Goal: Information Seeking & Learning: Learn about a topic

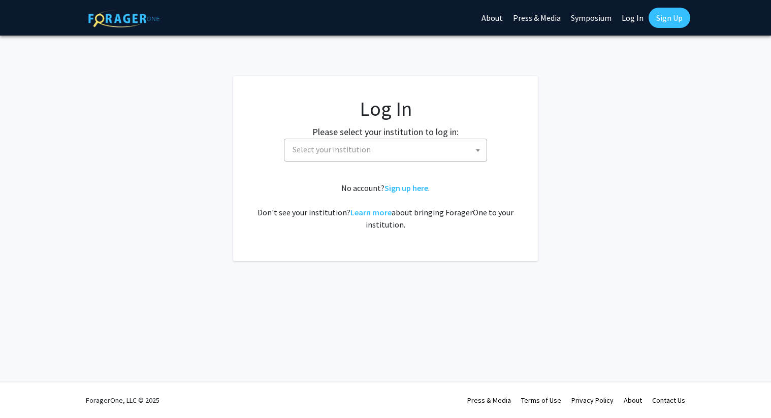
select select
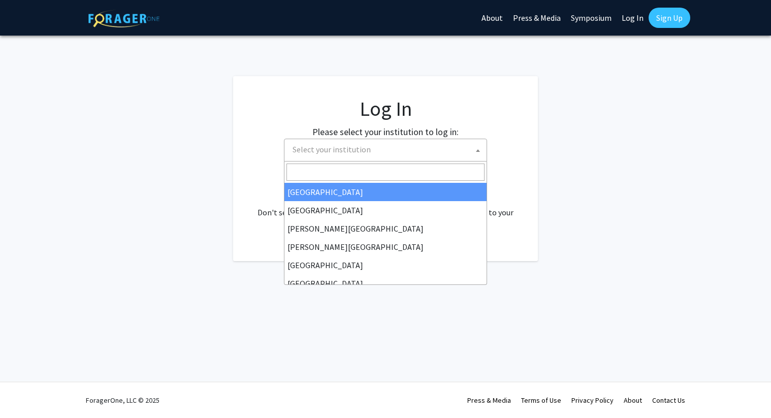
click at [460, 149] on span "Select your institution" at bounding box center [387, 149] width 198 height 21
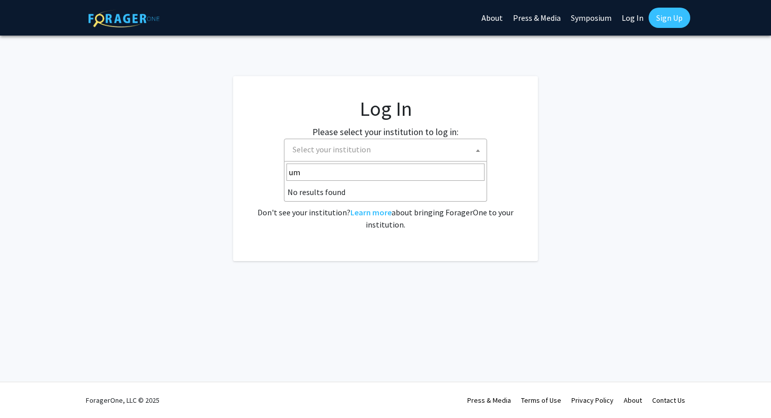
type input "um"
click at [402, 138] on label "Please select your institution to log in:" at bounding box center [385, 132] width 146 height 14
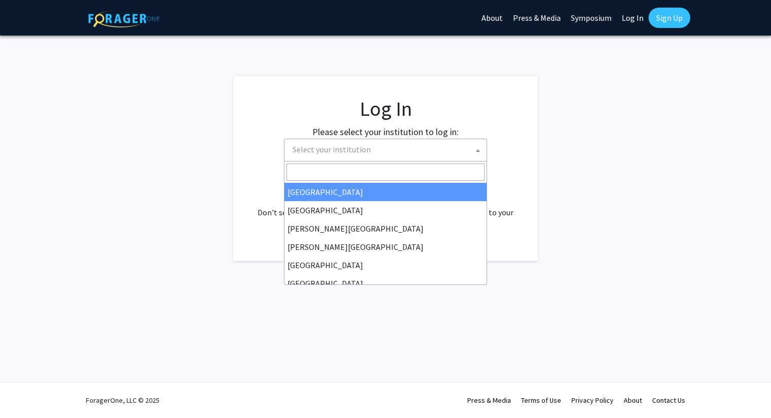
click at [395, 145] on span "Select your institution" at bounding box center [387, 149] width 198 height 21
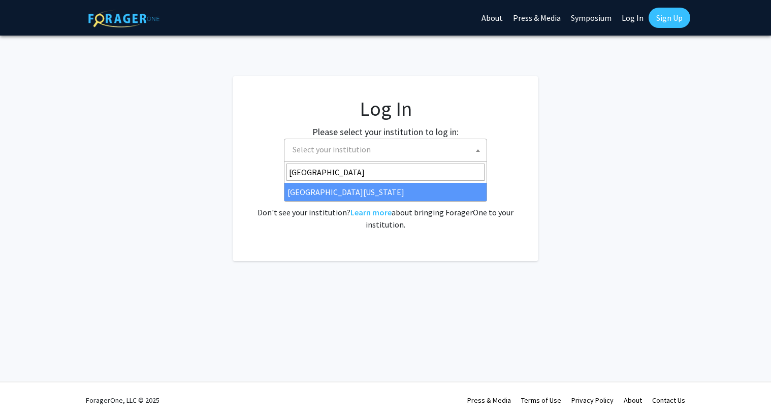
type input "[GEOGRAPHIC_DATA]"
select select "31"
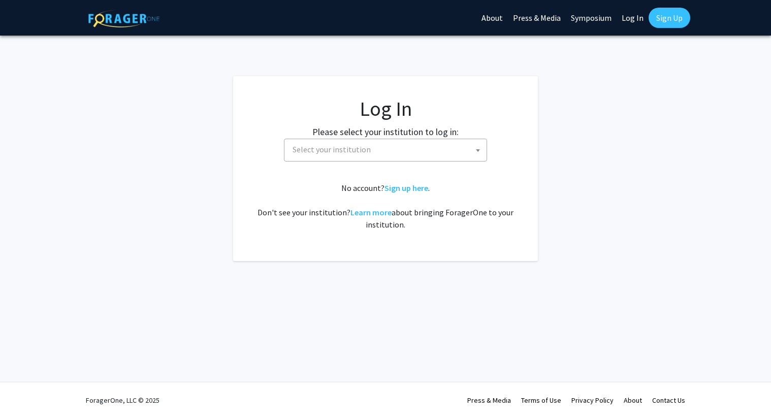
select select
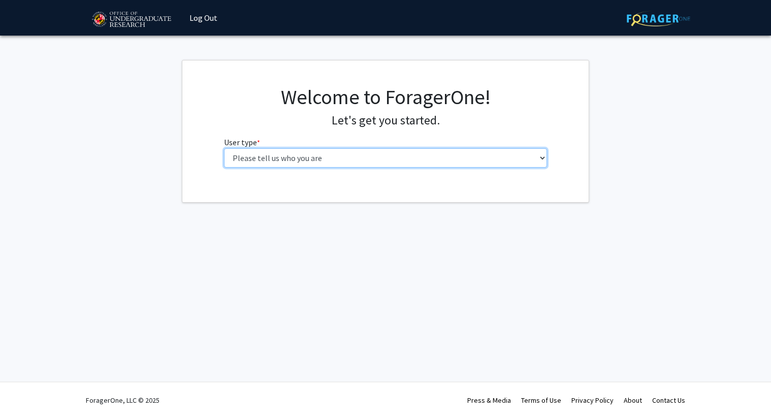
click at [291, 161] on select "Please tell us who you are Undergraduate Student Master's Student Doctoral Cand…" at bounding box center [385, 157] width 323 height 19
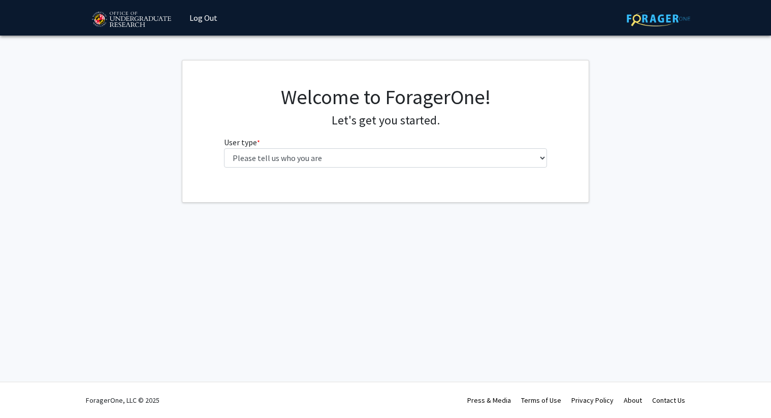
click at [347, 168] on div "Welcome to ForagerOne! Let's get you started. User type * required Please tell …" at bounding box center [385, 130] width 339 height 91
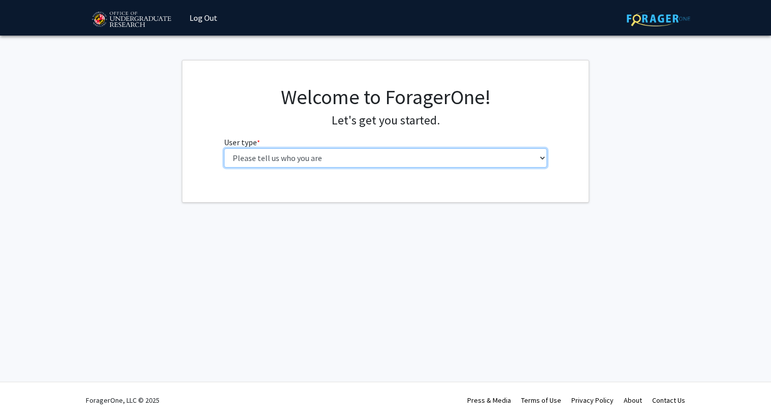
click at [331, 156] on select "Please tell us who you are Undergraduate Student Master's Student Doctoral Cand…" at bounding box center [385, 157] width 323 height 19
select select "1: undergrad"
click at [224, 148] on select "Please tell us who you are Undergraduate Student Master's Student Doctoral Cand…" at bounding box center [385, 157] width 323 height 19
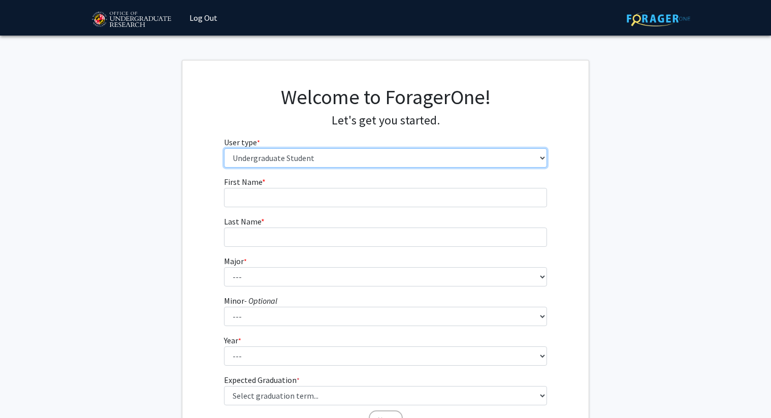
click at [319, 165] on select "Please tell us who you are Undergraduate Student Master's Student Doctoral Cand…" at bounding box center [385, 157] width 323 height 19
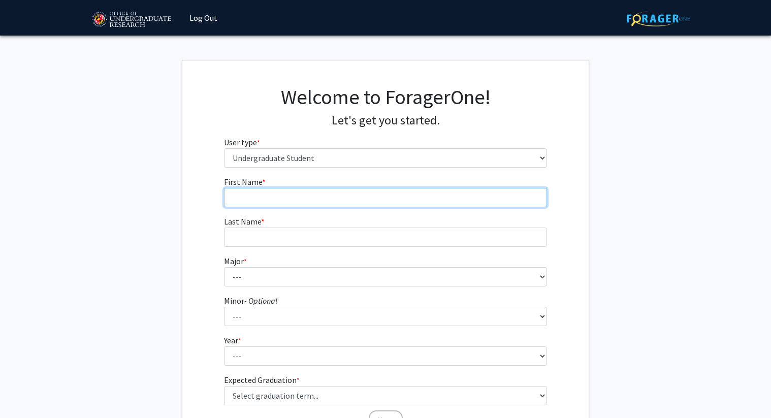
click at [292, 196] on input "First Name * required" at bounding box center [385, 197] width 323 height 19
type input "Pramukh"
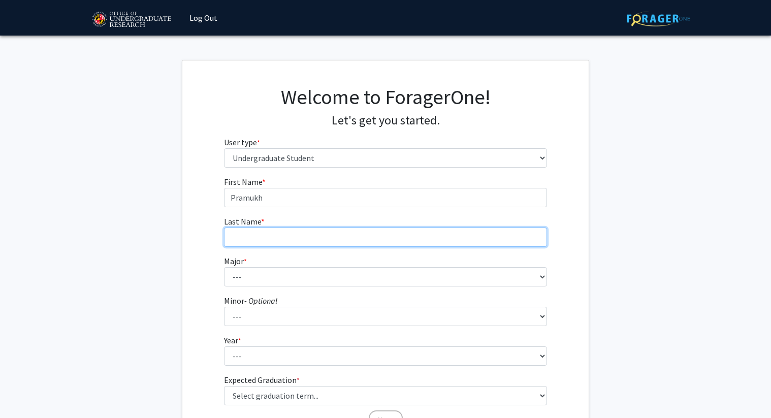
click at [286, 236] on input "Last Name * required" at bounding box center [385, 236] width 323 height 19
type input "Bhushan"
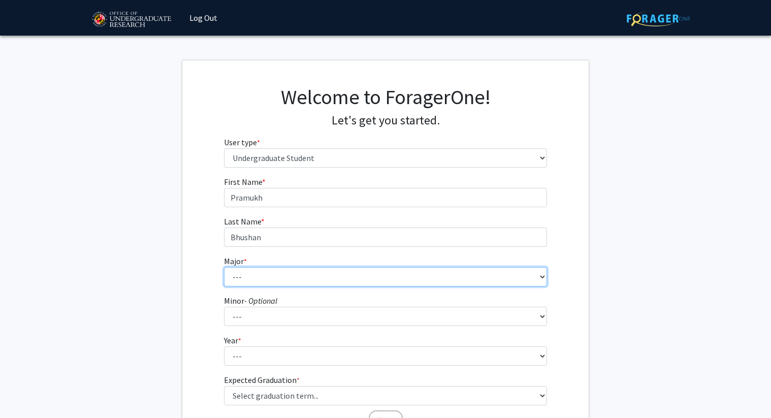
click at [282, 276] on select "--- Accounting Aerospace Engineering African American and Africana Studies Agri…" at bounding box center [385, 276] width 323 height 19
select select "28: 2329"
click at [224, 267] on select "--- Accounting Aerospace Engineering African American and Africana Studies Agri…" at bounding box center [385, 276] width 323 height 19
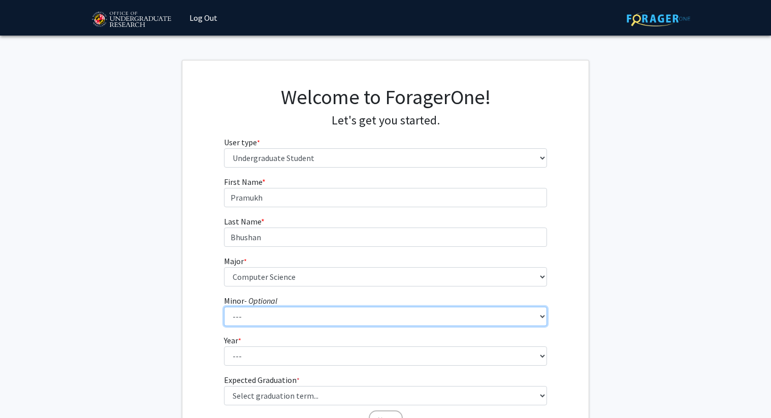
click at [257, 308] on select "--- Actuarial Mathematics Advanced Cybersecurity Experience for Students Africa…" at bounding box center [385, 316] width 323 height 19
select select "25: 1828"
click at [224, 307] on select "--- Actuarial Mathematics Advanced Cybersecurity Experience for Students Africa…" at bounding box center [385, 316] width 323 height 19
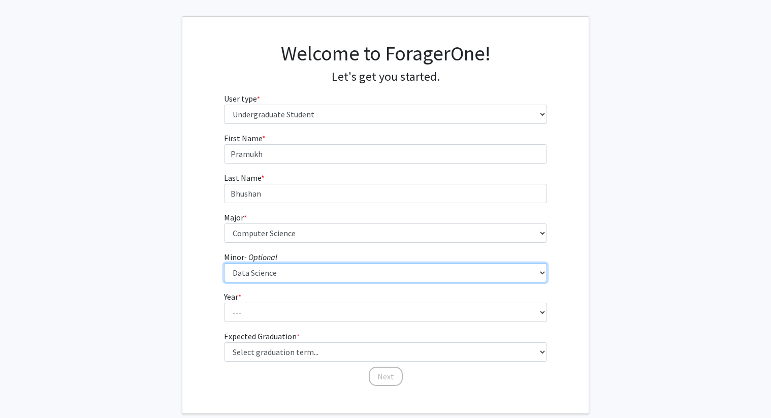
scroll to position [87, 0]
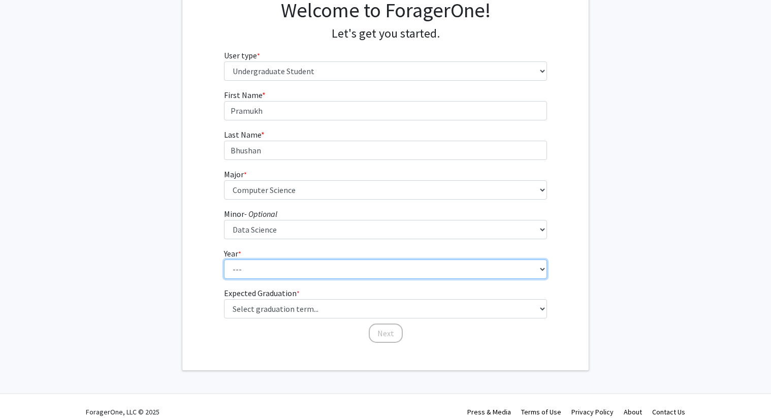
click at [252, 270] on select "--- First-year Sophomore Junior Senior Postbaccalaureate Certificate" at bounding box center [385, 268] width 323 height 19
select select "3: junior"
click at [224, 259] on select "--- First-year Sophomore Junior Senior Postbaccalaureate Certificate" at bounding box center [385, 268] width 323 height 19
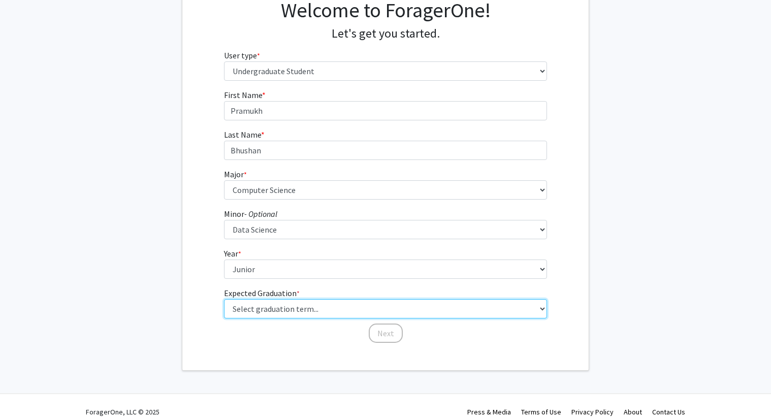
click at [258, 305] on select "Select graduation term... Spring 2025 Summer 2025 Fall 2025 Winter 2025 Spring …" at bounding box center [385, 308] width 323 height 19
select select "9: spring_2027"
click at [224, 299] on select "Select graduation term... Spring 2025 Summer 2025 Fall 2025 Winter 2025 Spring …" at bounding box center [385, 308] width 323 height 19
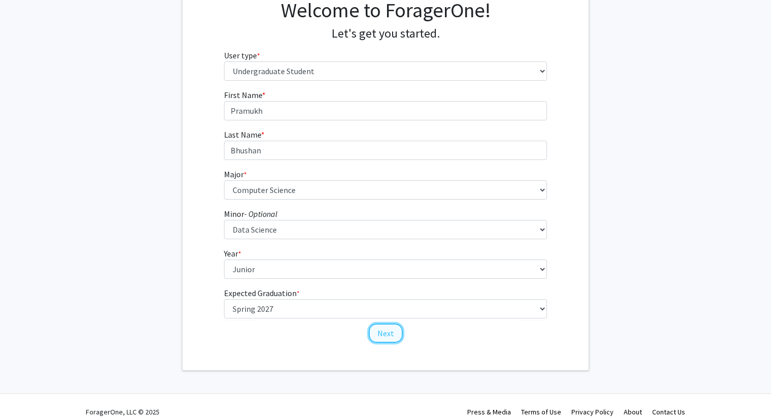
click at [388, 336] on button "Next" at bounding box center [386, 332] width 34 height 19
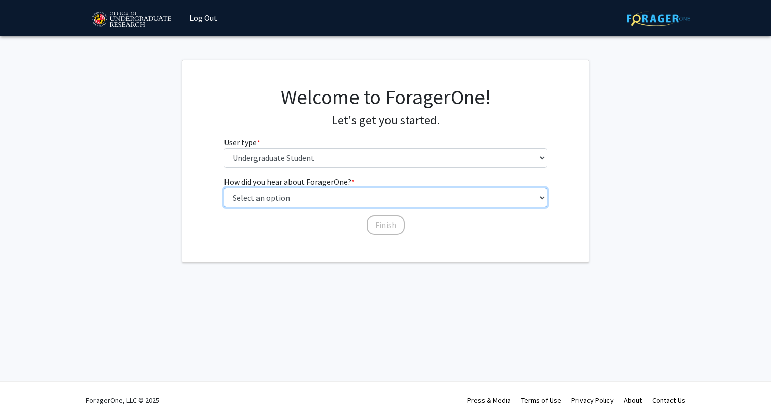
click at [350, 201] on select "Select an option Peer/student recommendation Faculty/staff recommendation Unive…" at bounding box center [385, 197] width 323 height 19
select select "3: university_website"
click at [224, 188] on select "Select an option Peer/student recommendation Faculty/staff recommendation Unive…" at bounding box center [385, 197] width 323 height 19
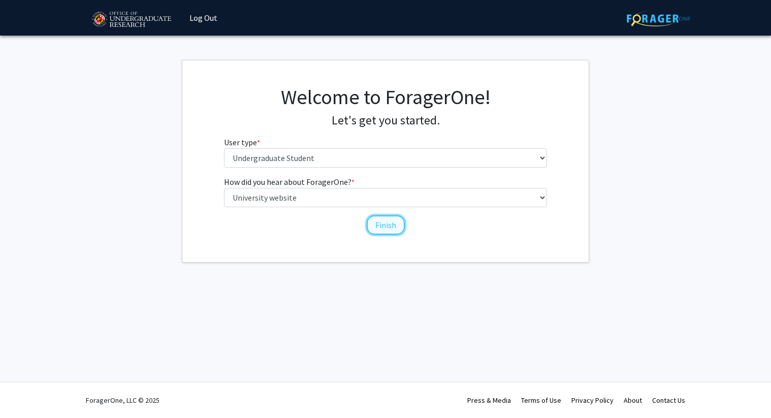
click at [391, 225] on button "Finish" at bounding box center [386, 224] width 38 height 19
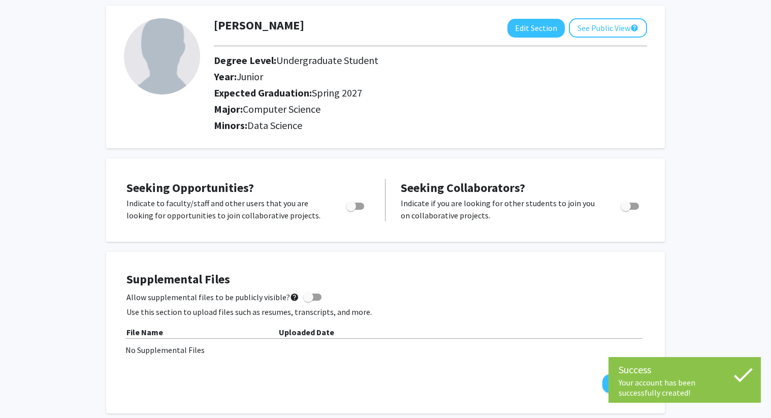
scroll to position [56, 0]
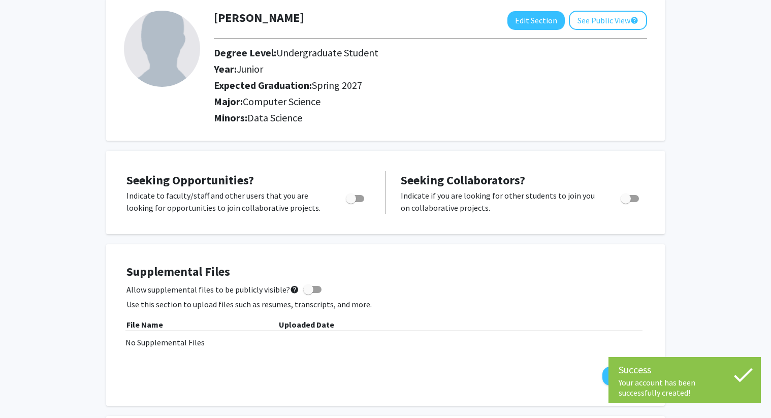
click at [361, 195] on span "Toggle" at bounding box center [355, 198] width 18 height 7
click at [351, 202] on input "Are you actively seeking opportunities?" at bounding box center [350, 202] width 1 height 1
checkbox input "true"
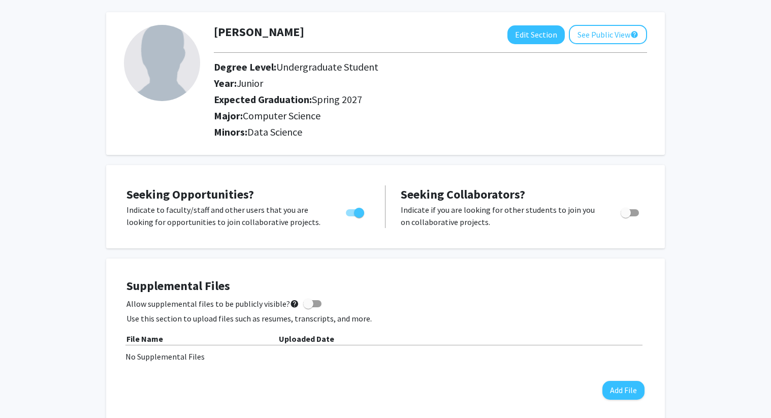
scroll to position [0, 0]
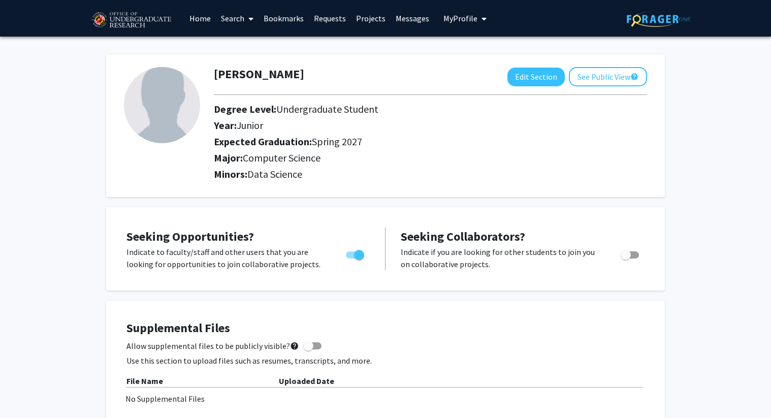
click at [246, 21] on span at bounding box center [248, 19] width 9 height 36
click at [245, 69] on span "Students" at bounding box center [247, 67] width 62 height 20
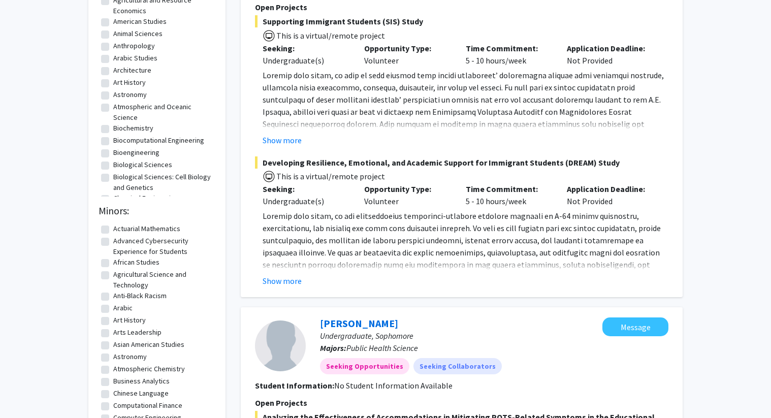
scroll to position [42, 0]
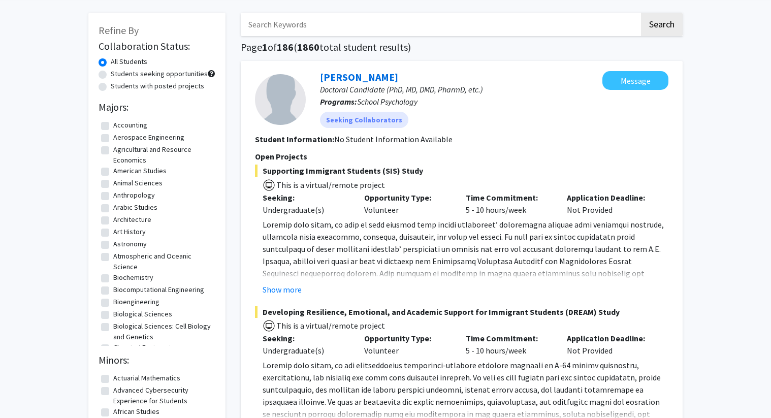
click at [157, 73] on label "Students seeking opportunities" at bounding box center [159, 74] width 97 height 11
click at [117, 73] on input "Students seeking opportunities" at bounding box center [114, 72] width 7 height 7
radio input "true"
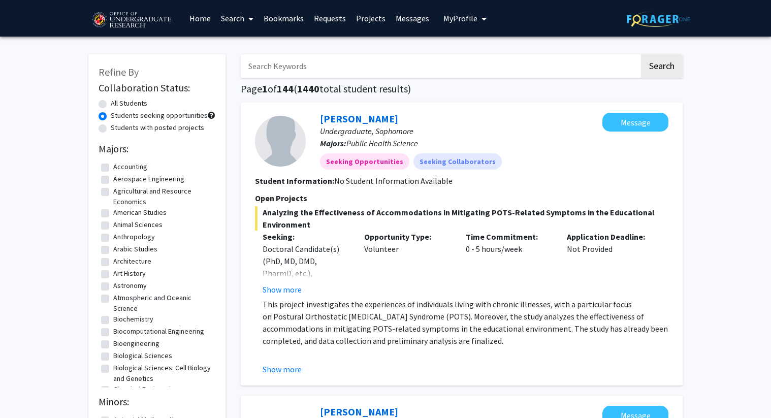
click at [132, 126] on label "Students with posted projects" at bounding box center [157, 127] width 93 height 11
click at [117, 126] on input "Students with posted projects" at bounding box center [114, 125] width 7 height 7
radio input "true"
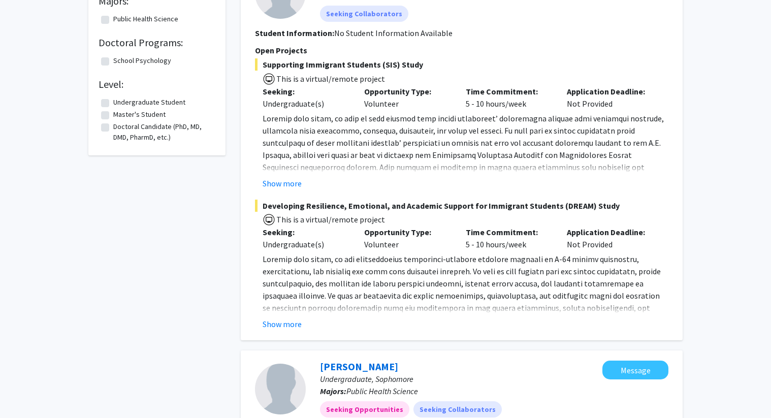
scroll to position [8, 0]
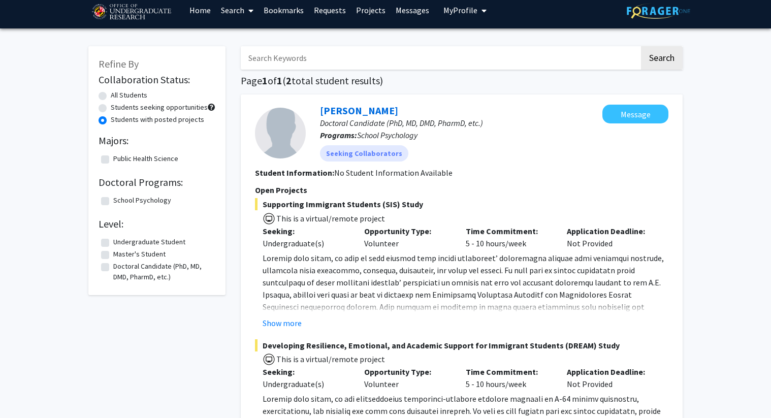
click at [175, 244] on label "Undergraduate Student" at bounding box center [149, 242] width 72 height 11
click at [120, 243] on input "Undergraduate Student" at bounding box center [116, 240] width 7 height 7
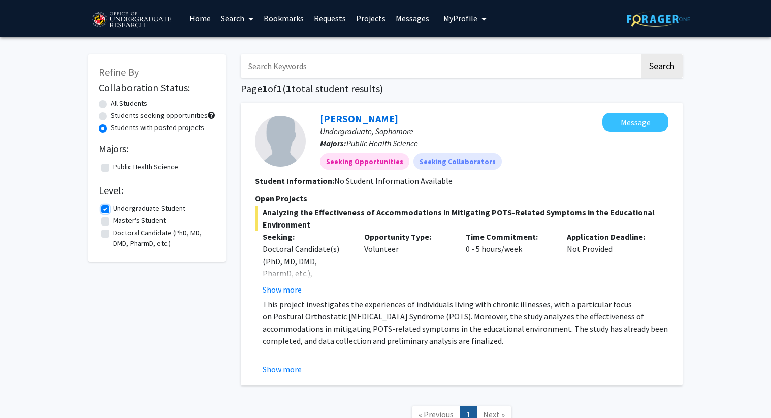
scroll to position [80, 0]
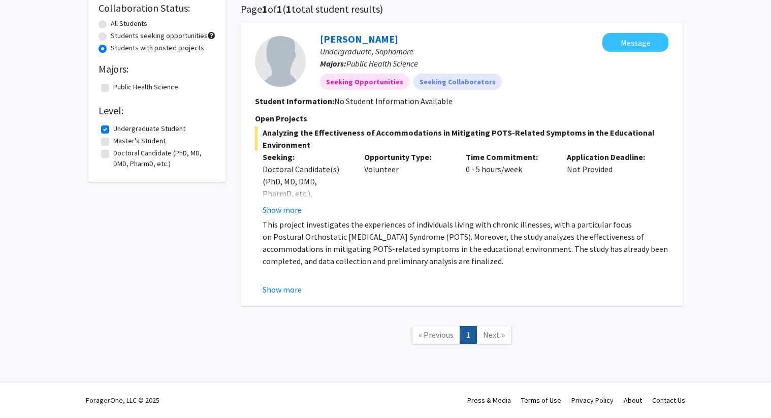
click at [283, 217] on div "Analyzing the Effectiveness of Accommodations in Mitigating POTS-Related Sympto…" at bounding box center [461, 210] width 413 height 169
click at [283, 212] on button "Show more" at bounding box center [281, 210] width 39 height 12
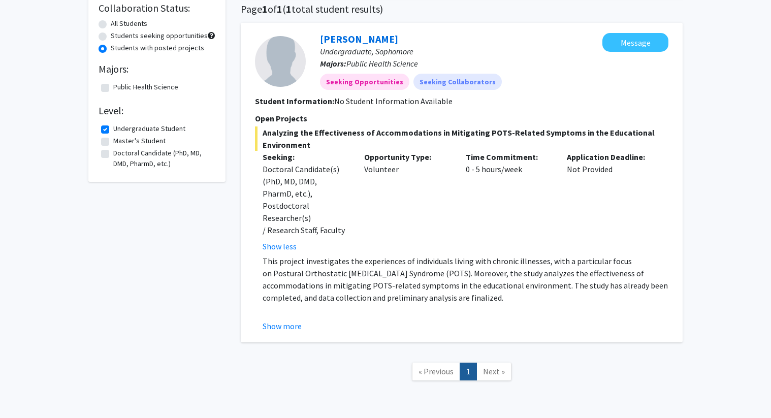
click at [175, 138] on fieldset "Master's Student Master's Student" at bounding box center [162, 141] width 99 height 11
click at [171, 131] on label "Undergraduate Student" at bounding box center [149, 128] width 72 height 11
click at [120, 130] on input "Undergraduate Student" at bounding box center [116, 126] width 7 height 7
checkbox input "false"
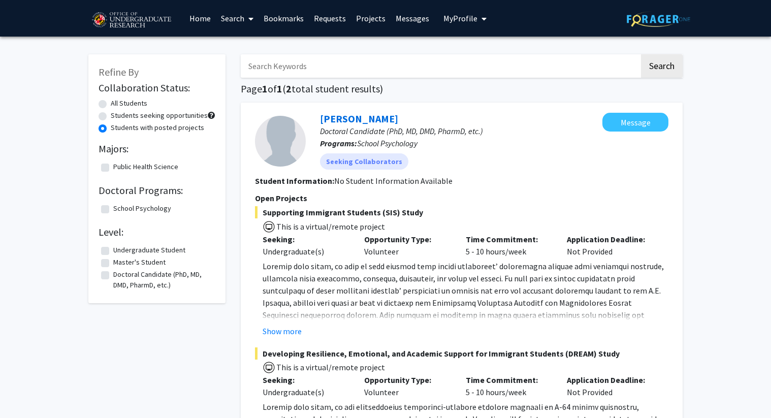
click at [243, 22] on link "Search" at bounding box center [237, 19] width 43 height 36
click at [247, 48] on span "Faculty/Staff" at bounding box center [253, 47] width 75 height 20
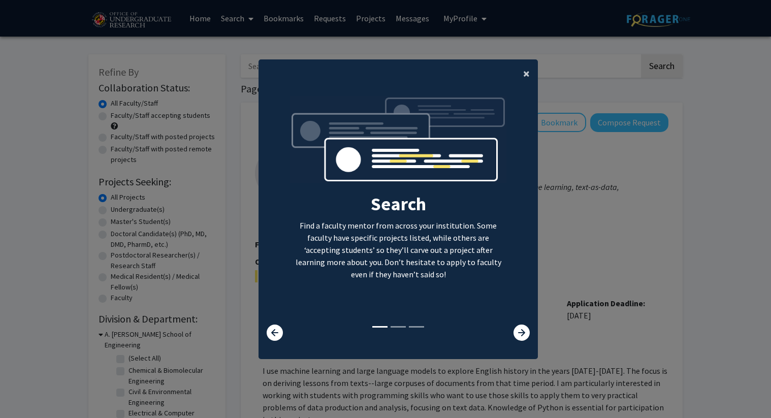
click at [525, 77] on span "×" at bounding box center [526, 73] width 7 height 16
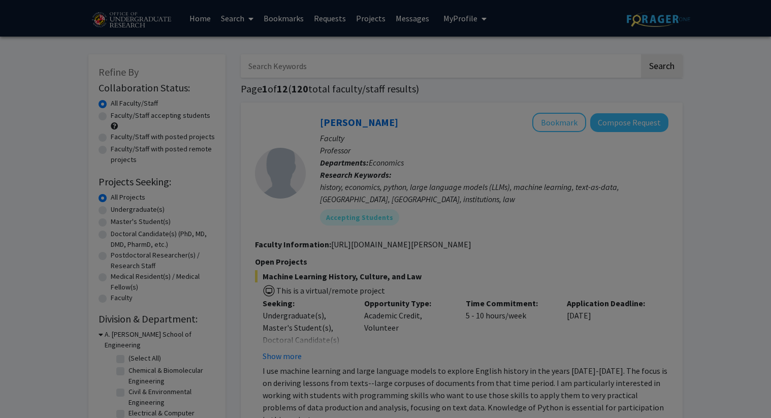
click at [531, 75] on div "Search Find a faculty mentor from across your institution. Some faculty have sp…" at bounding box center [398, 112] width 278 height 228
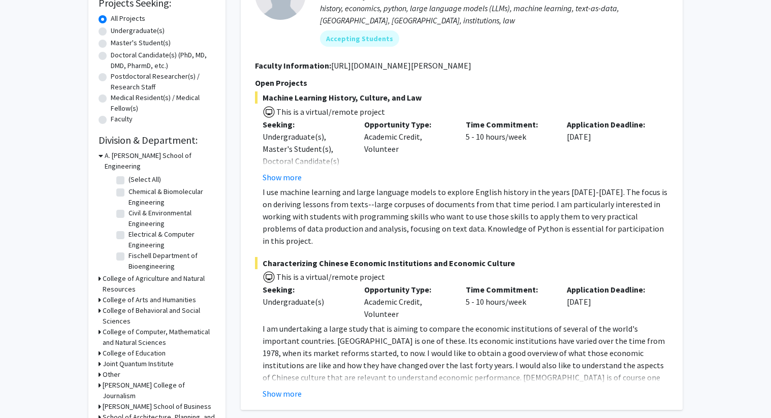
scroll to position [184, 0]
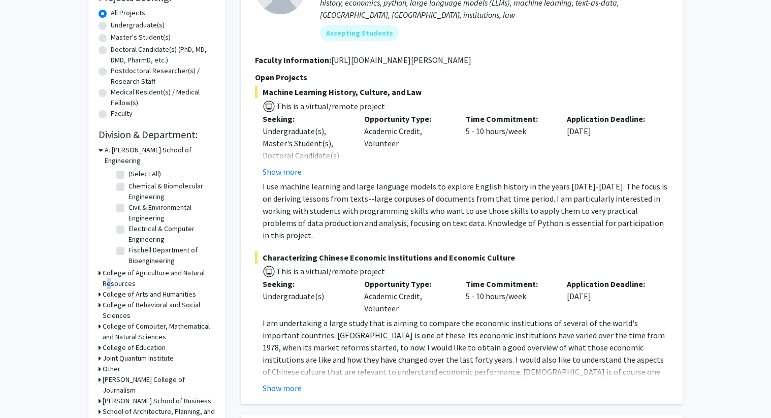
click at [104, 269] on h3 "College of Agriculture and Natural Resources" at bounding box center [159, 278] width 113 height 21
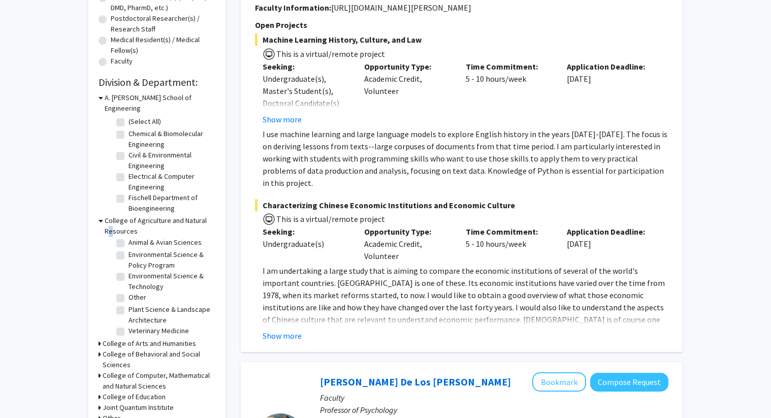
scroll to position [15, 0]
click at [128, 270] on label "Environmental Science & Technology" at bounding box center [170, 280] width 84 height 21
click at [128, 270] on input "Environmental Science & Technology" at bounding box center [131, 273] width 7 height 7
checkbox input "true"
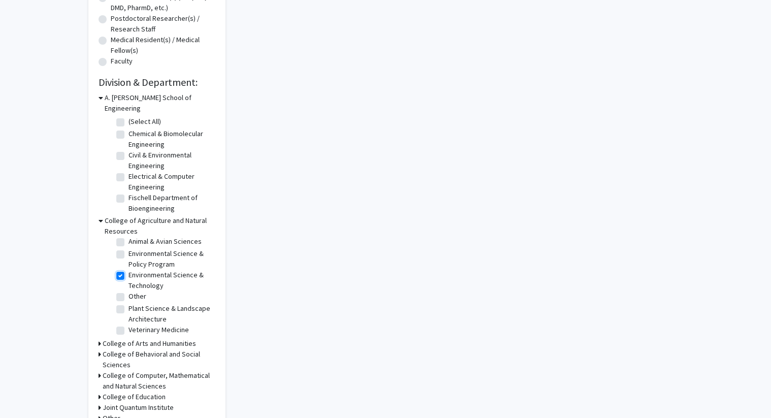
checkbox input "true"
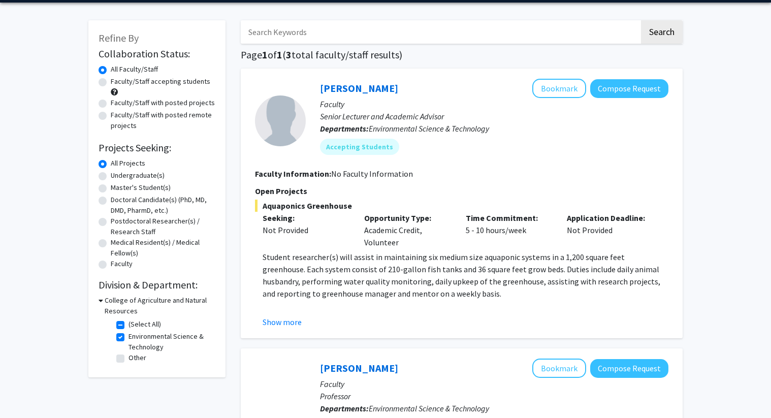
scroll to position [56, 0]
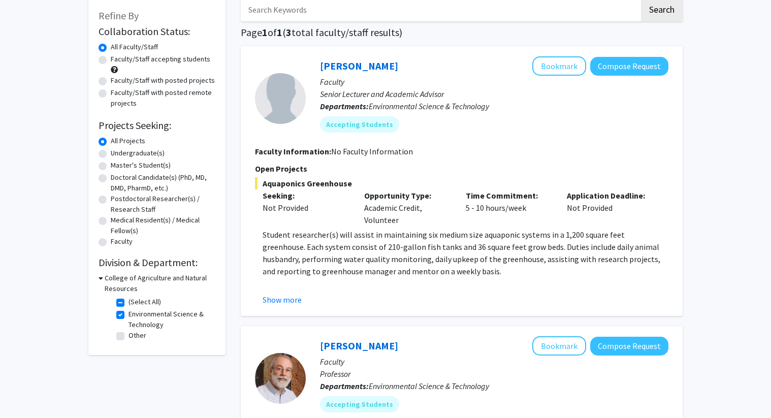
click at [101, 270] on div "Collaboration Status: Collaboration Status All Faculty/Staff Collaboration Stat…" at bounding box center [156, 183] width 117 height 321
click at [101, 276] on icon at bounding box center [100, 278] width 5 height 11
click at [100, 279] on icon at bounding box center [99, 278] width 3 height 11
click at [128, 300] on label "(Select All)" at bounding box center [144, 301] width 32 height 11
click at [128, 300] on input "(Select All)" at bounding box center [131, 299] width 7 height 7
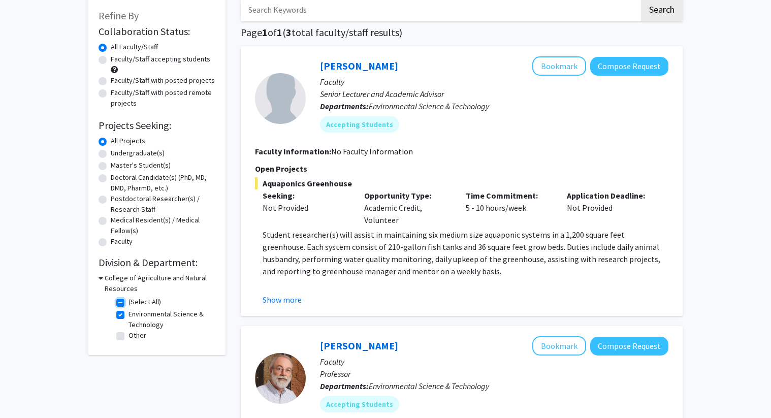
checkbox input "false"
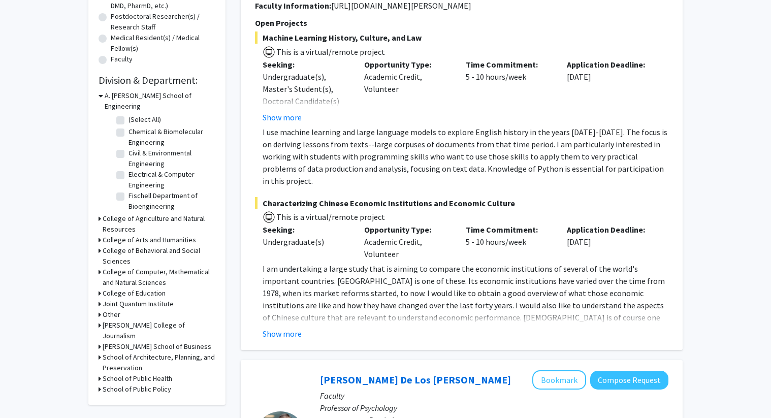
scroll to position [240, 0]
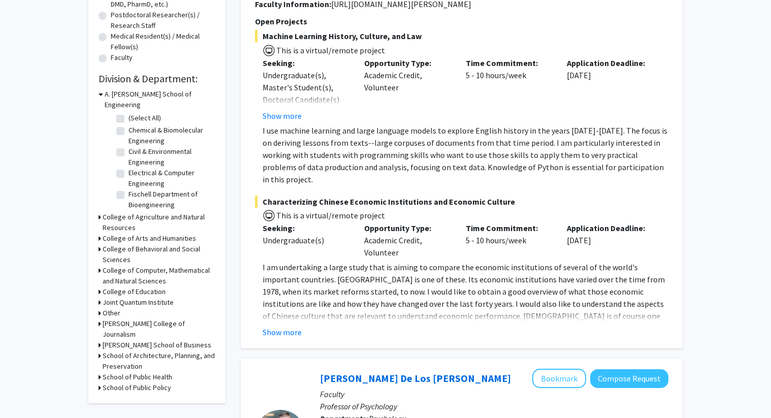
click at [99, 265] on icon at bounding box center [99, 270] width 3 height 11
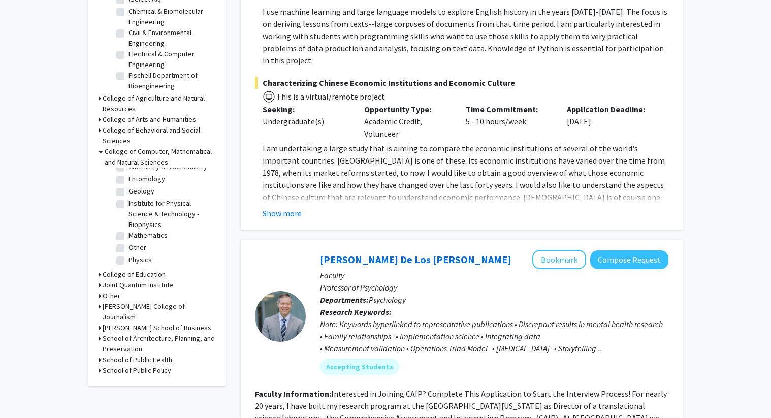
scroll to position [372, 0]
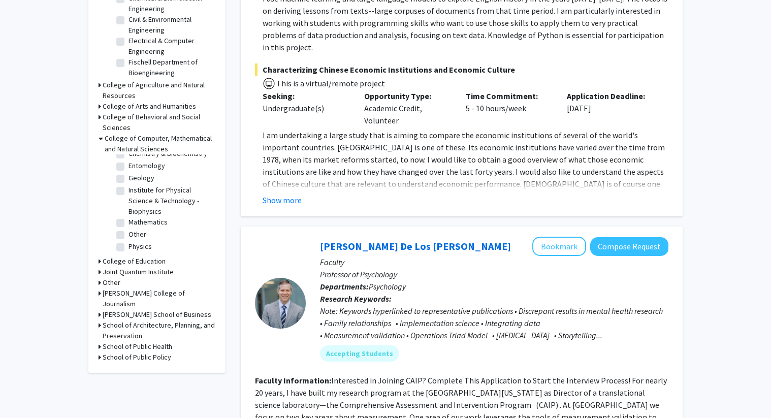
click at [102, 309] on div "Robert H. Smith School of Business" at bounding box center [156, 314] width 117 height 11
click at [98, 309] on icon at bounding box center [99, 314] width 3 height 11
click at [123, 322] on fg-checkbox "Decision, Operations & Information Technologies Decision, Operations & Informat…" at bounding box center [164, 332] width 96 height 21
click at [128, 322] on label "Decision, Operations & Information Technologies" at bounding box center [170, 332] width 84 height 21
click at [128, 322] on input "Decision, Operations & Information Technologies" at bounding box center [131, 325] width 7 height 7
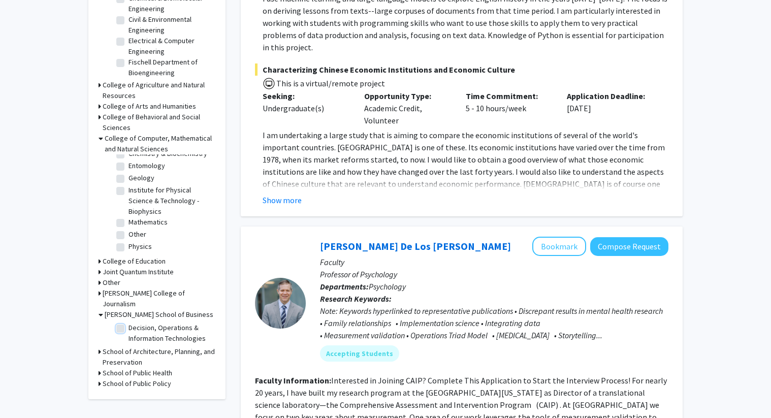
checkbox input "true"
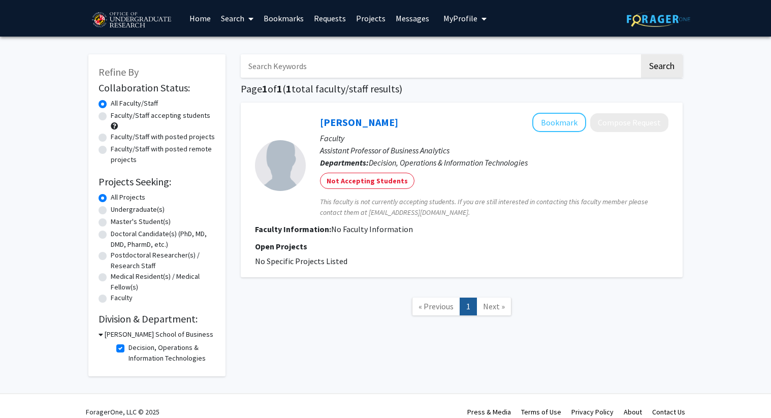
click at [128, 348] on label "Decision, Operations & Information Technologies" at bounding box center [170, 352] width 84 height 21
click at [128, 348] on input "Decision, Operations & Information Technologies" at bounding box center [131, 345] width 7 height 7
checkbox input "false"
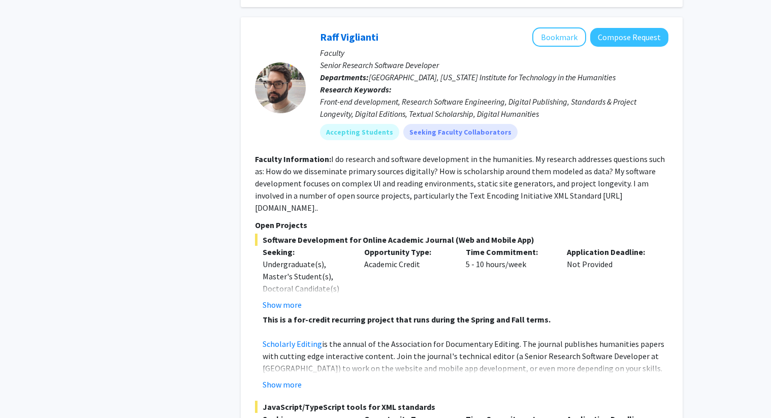
scroll to position [1546, 0]
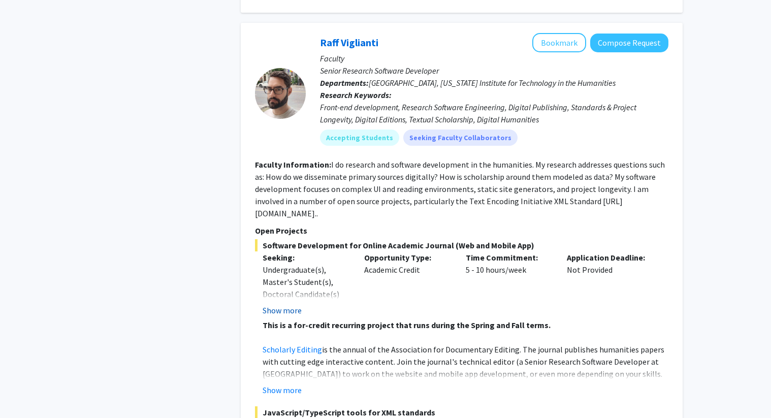
click at [282, 304] on button "Show more" at bounding box center [281, 310] width 39 height 12
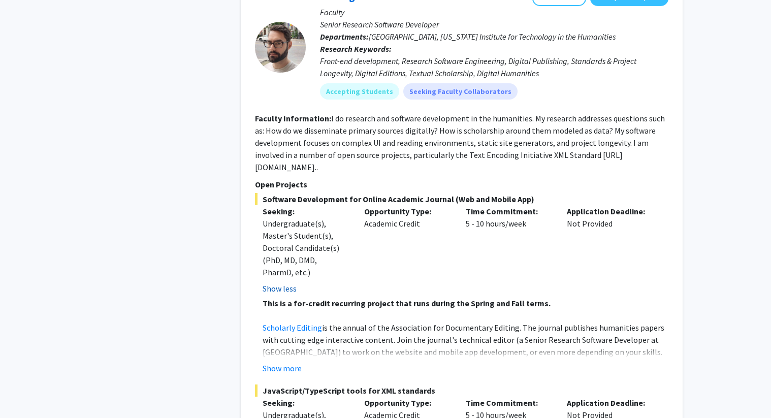
scroll to position [1592, 0]
click at [277, 321] on fg-read-more "This is a for-credit recurring project that runs during the Spring and Fall ter…" at bounding box center [461, 334] width 413 height 77
click at [276, 361] on button "Show more" at bounding box center [281, 367] width 39 height 12
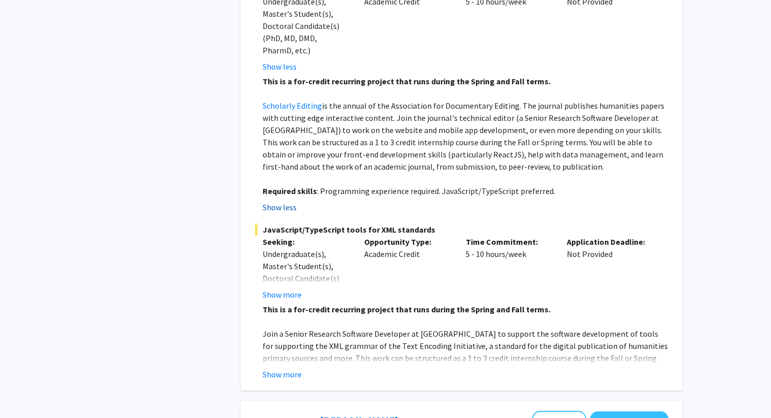
scroll to position [1833, 0]
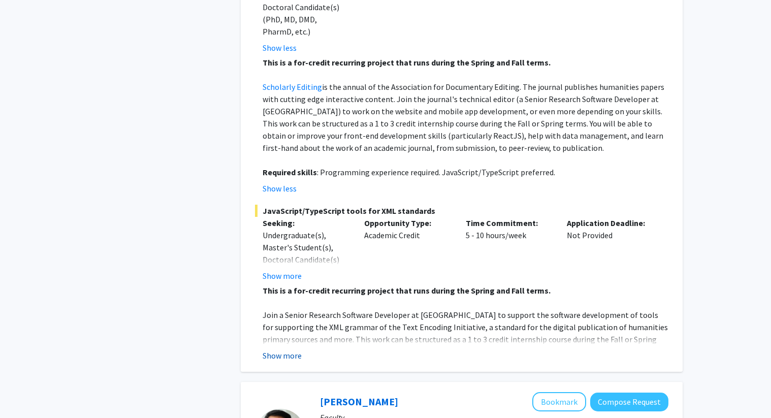
click at [276, 349] on button "Show more" at bounding box center [281, 355] width 39 height 12
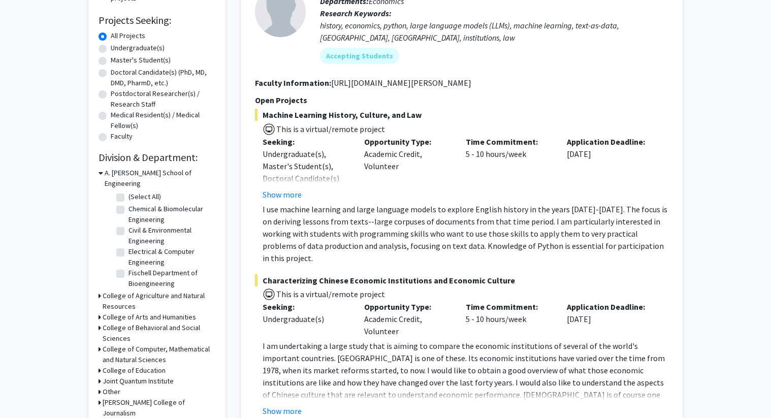
scroll to position [145, 0]
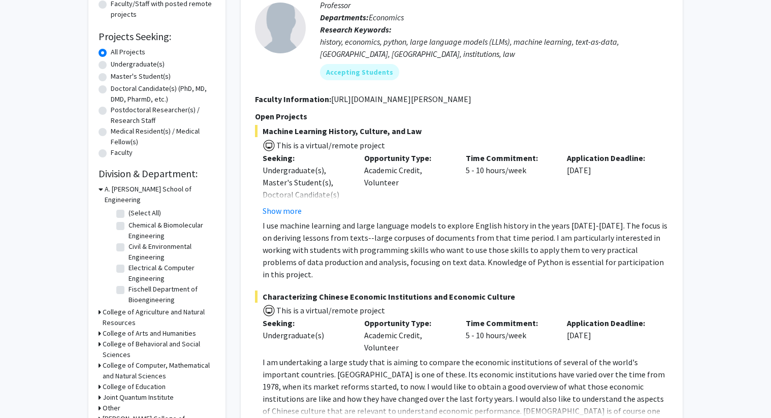
click at [110, 63] on div "Undergraduate(s)" at bounding box center [156, 65] width 117 height 12
click at [111, 65] on label "Undergraduate(s)" at bounding box center [138, 64] width 54 height 11
click at [111, 65] on input "Undergraduate(s)" at bounding box center [114, 62] width 7 height 7
radio input "true"
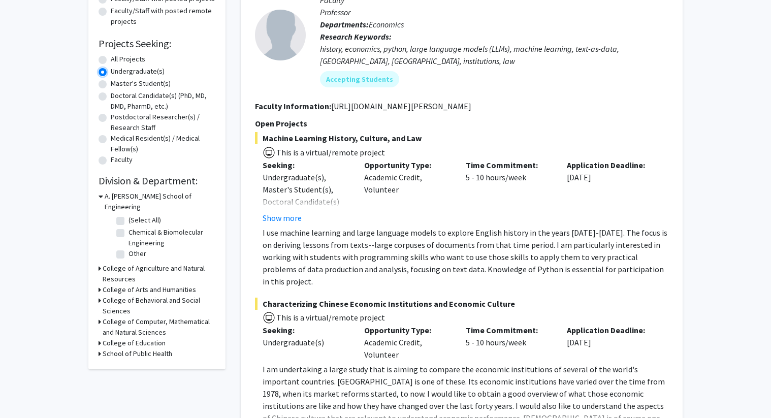
scroll to position [138, 0]
click at [105, 193] on h3 "A. James Clark School of Engineering" at bounding box center [160, 201] width 111 height 21
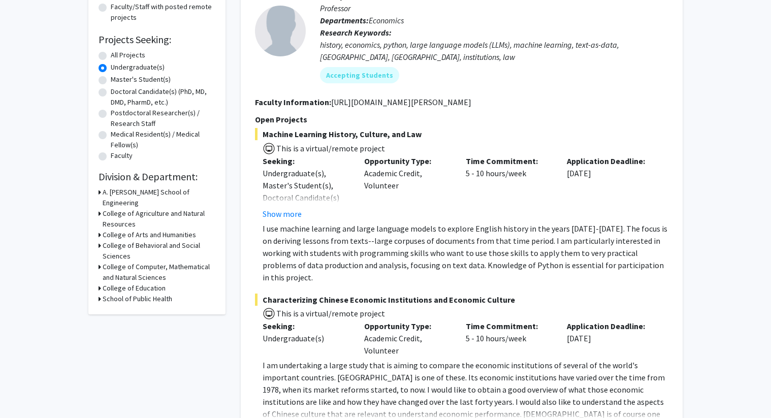
scroll to position [157, 0]
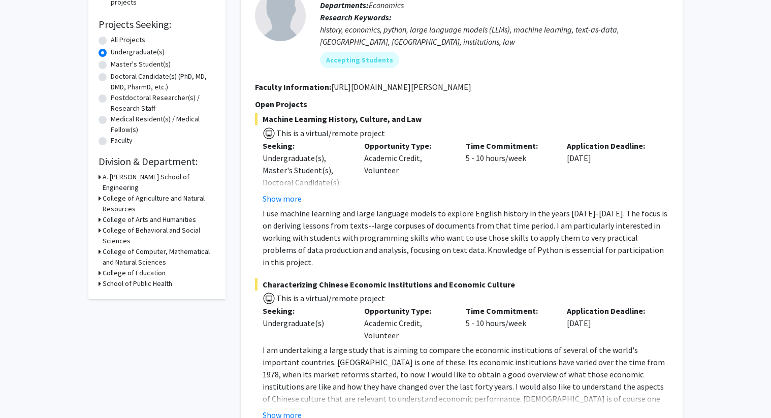
click at [105, 193] on h3 "College of Agriculture and Natural Resources" at bounding box center [159, 203] width 113 height 21
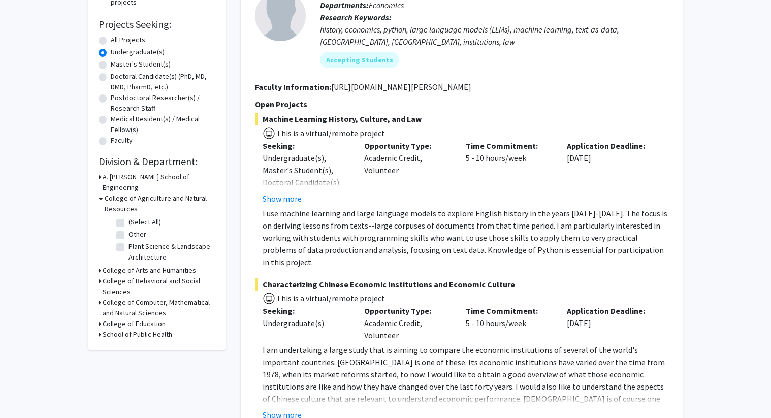
click at [106, 265] on h3 "College of Arts and Humanities" at bounding box center [149, 270] width 93 height 11
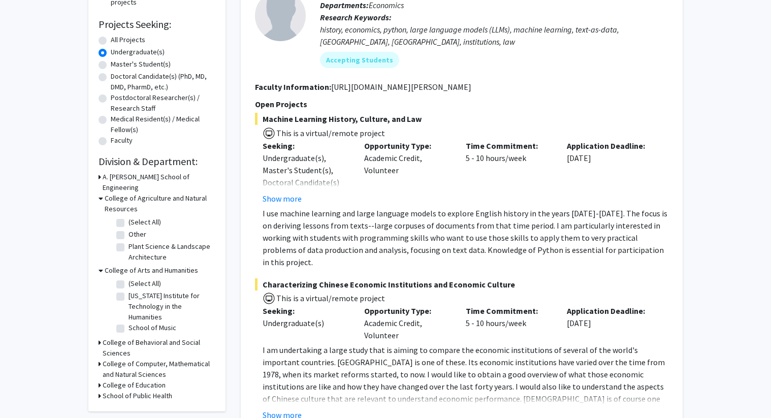
click at [112, 337] on h3 "College of Behavioral and Social Sciences" at bounding box center [159, 347] width 113 height 21
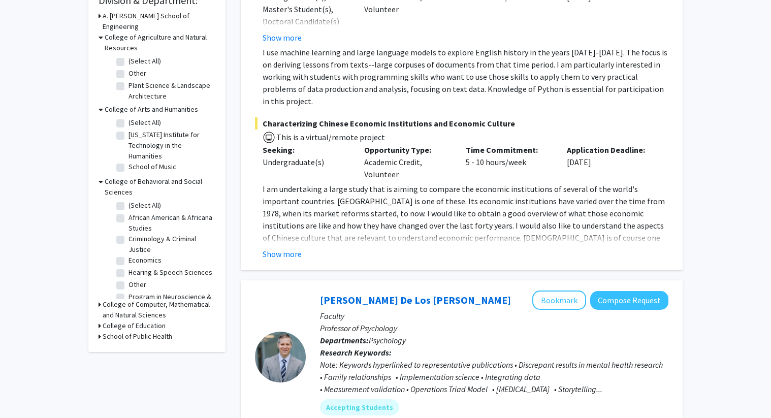
scroll to position [342, 0]
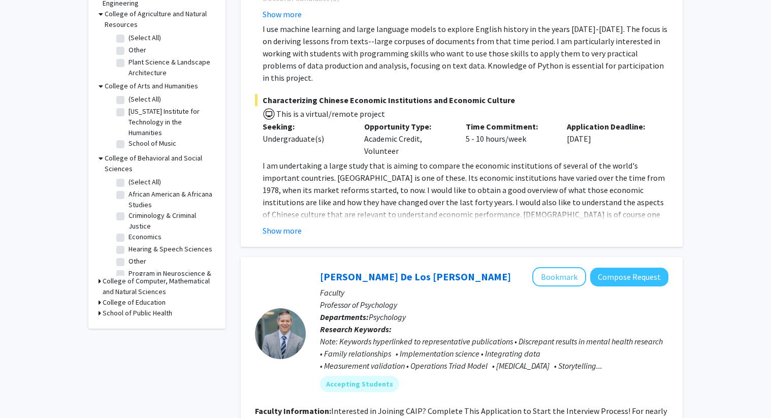
click at [105, 276] on h3 "College of Computer, Mathematical and Natural Sciences" at bounding box center [159, 286] width 113 height 21
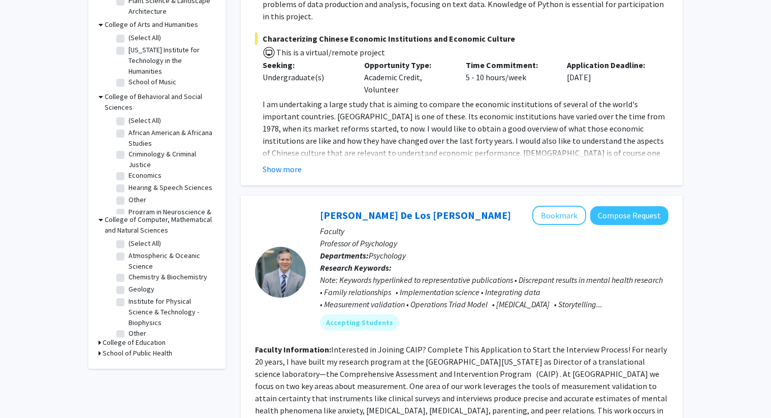
scroll to position [466, 0]
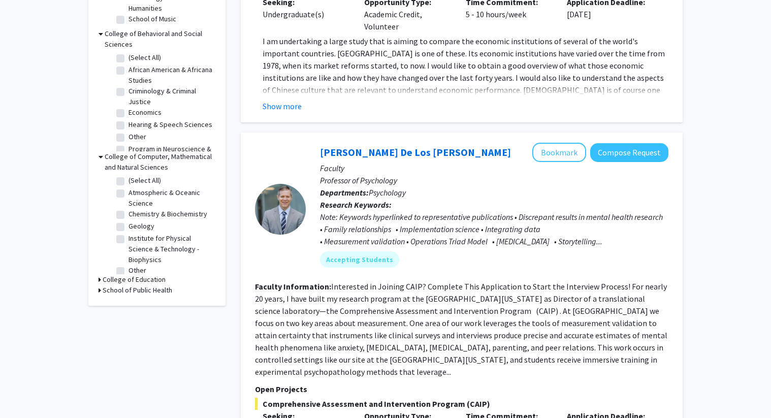
click at [105, 274] on h3 "College of Education" at bounding box center [134, 279] width 63 height 11
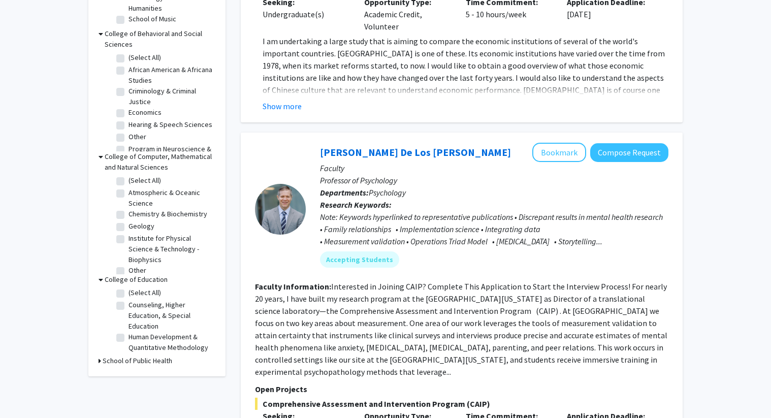
click at [112, 355] on h3 "School of Public Health" at bounding box center [138, 360] width 70 height 11
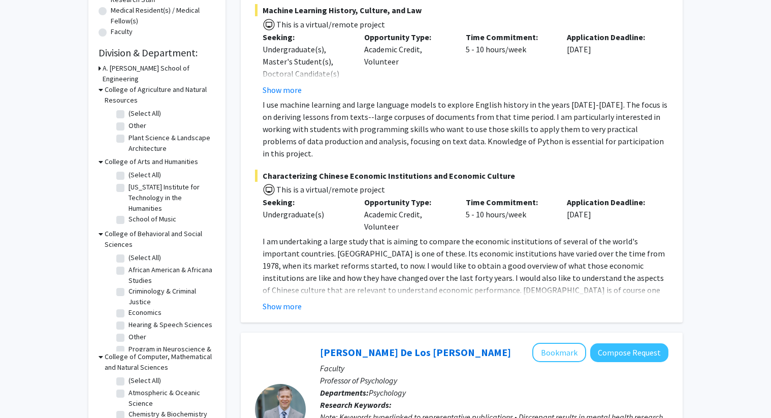
scroll to position [223, 0]
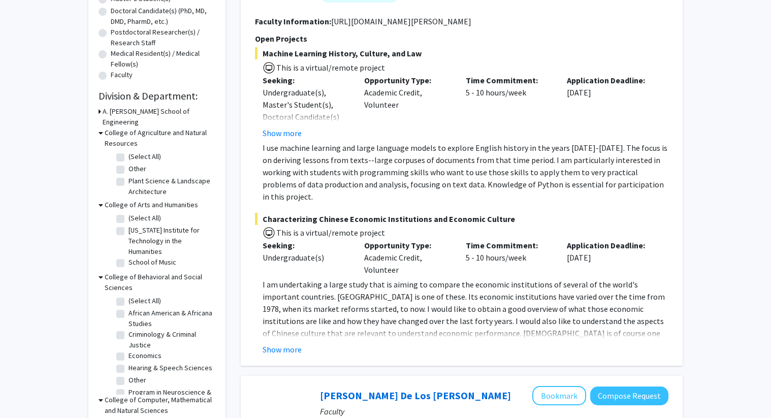
click at [105, 111] on h3 "A. James Clark School of Engineering" at bounding box center [159, 116] width 113 height 21
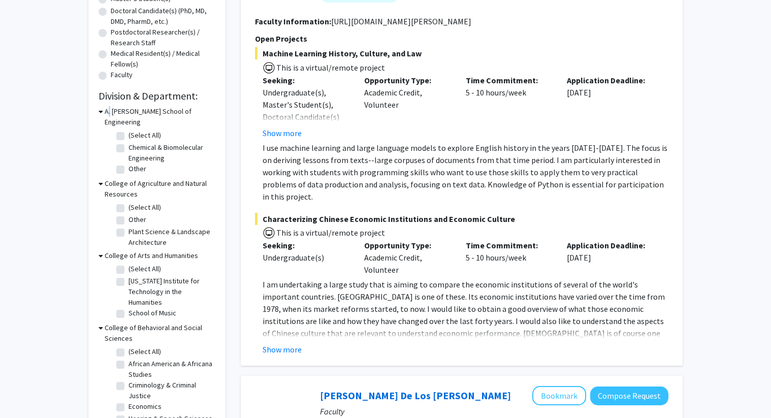
click at [105, 111] on h3 "A. James Clark School of Engineering" at bounding box center [160, 116] width 111 height 21
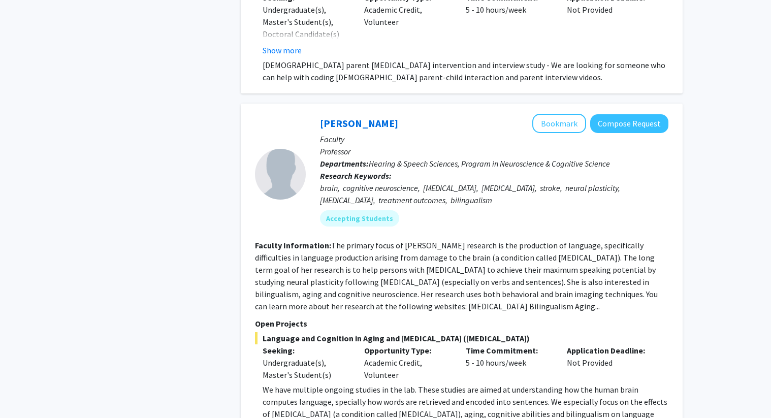
scroll to position [4955, 0]
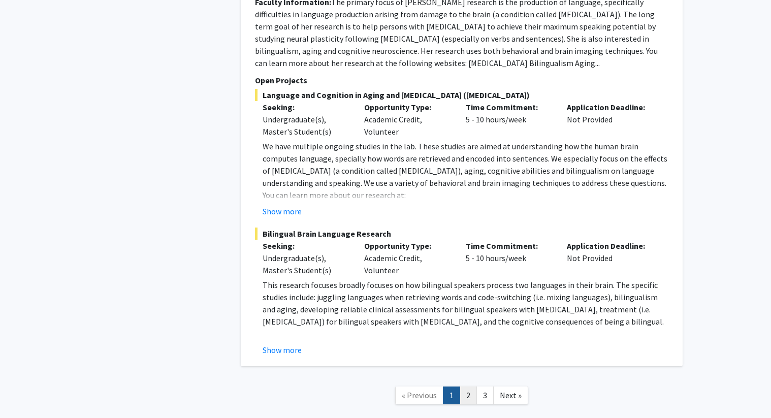
click at [466, 386] on link "2" at bounding box center [467, 395] width 17 height 18
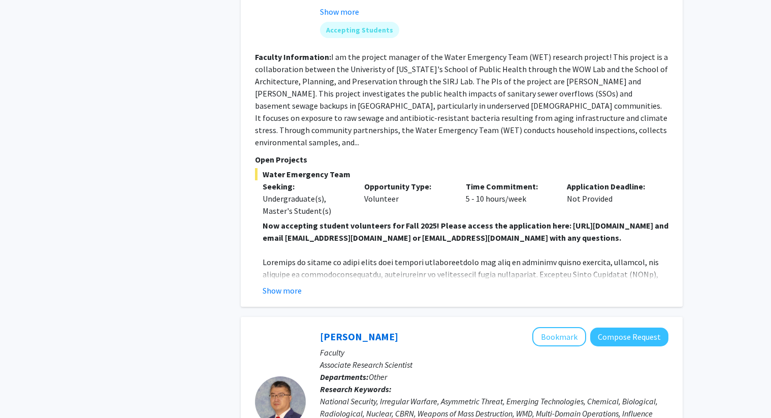
scroll to position [1609, 0]
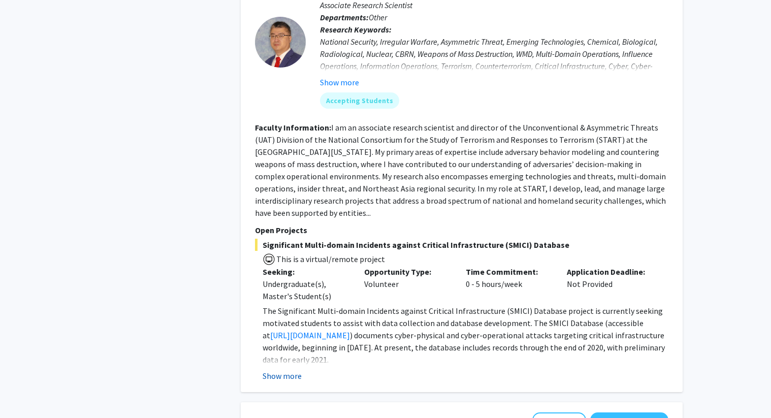
click at [278, 370] on button "Show more" at bounding box center [281, 376] width 39 height 12
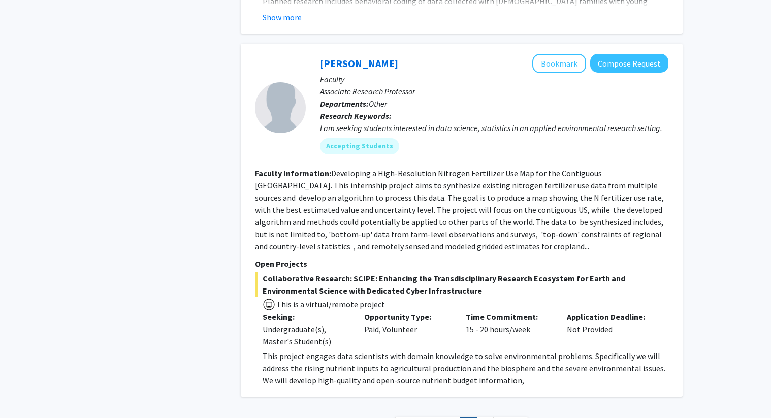
scroll to position [3737, 0]
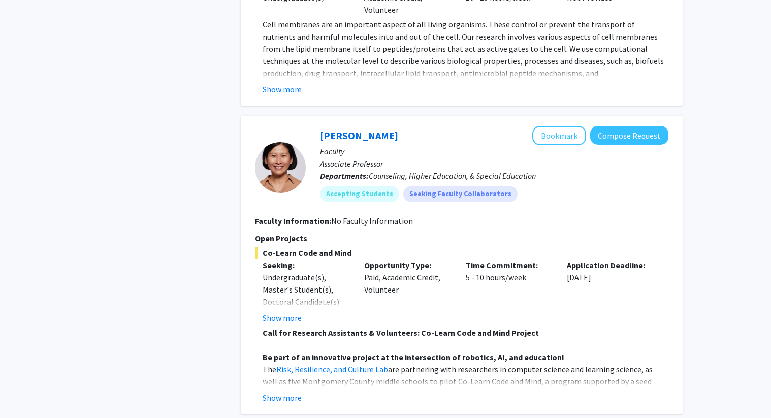
scroll to position [1202, 0]
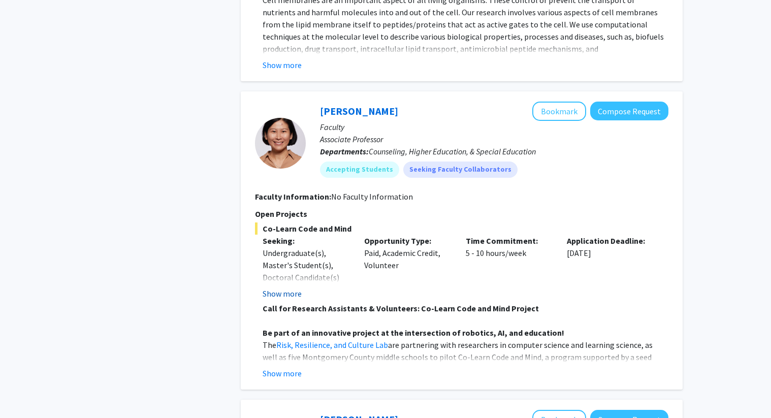
click at [277, 291] on button "Show more" at bounding box center [281, 293] width 39 height 12
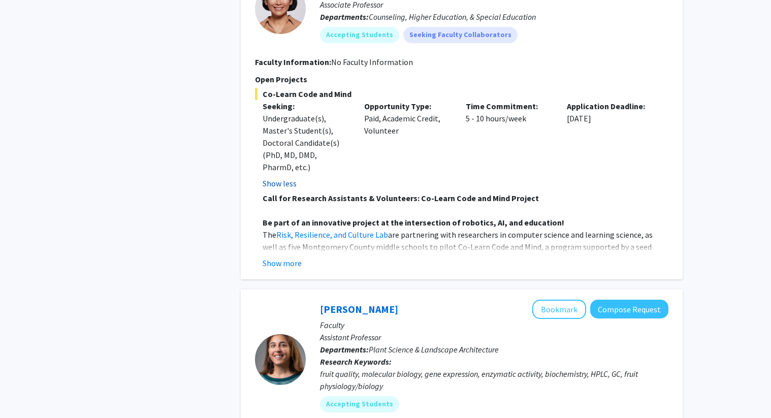
scroll to position [1360, 0]
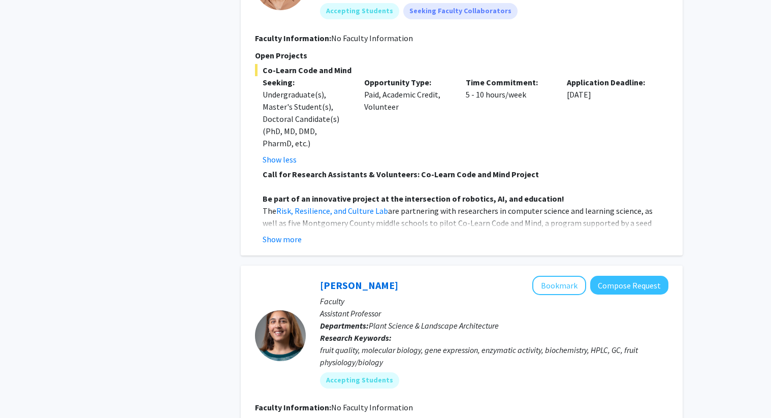
click at [282, 245] on div "Chunyan Yang Bookmark Compose Request Faculty Associate Professor Departments: …" at bounding box center [462, 94] width 442 height 322
click at [282, 241] on button "Show more" at bounding box center [281, 239] width 39 height 12
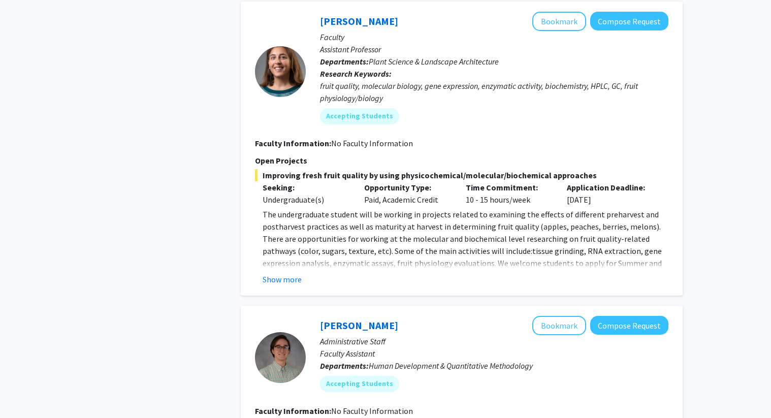
scroll to position [2356, 0]
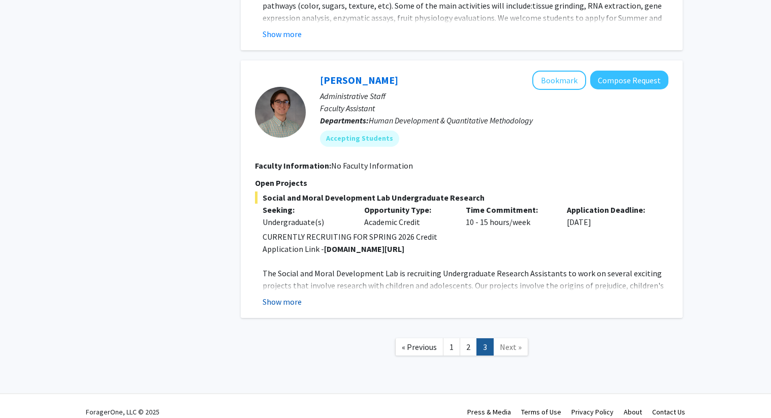
click at [278, 295] on button "Show more" at bounding box center [281, 301] width 39 height 12
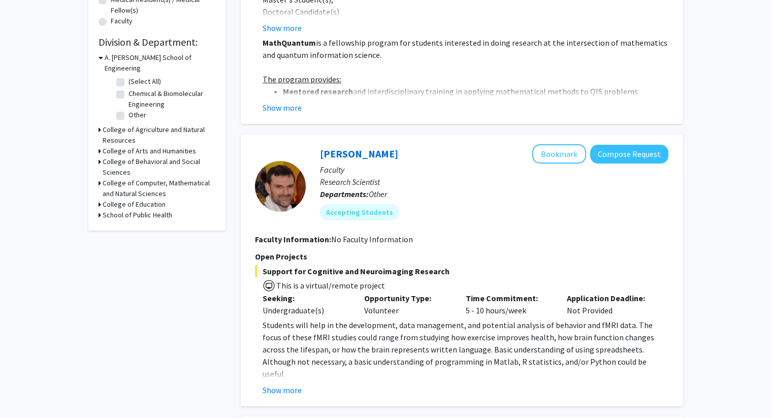
scroll to position [0, 0]
